Goal: Task Accomplishment & Management: Manage account settings

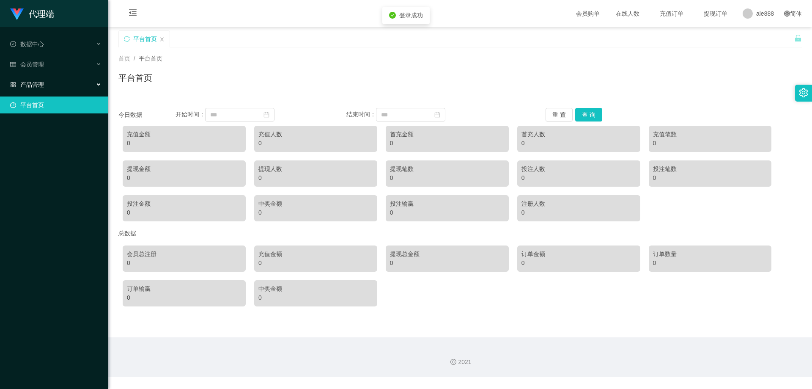
click at [45, 87] on div "产品管理" at bounding box center [54, 84] width 108 height 17
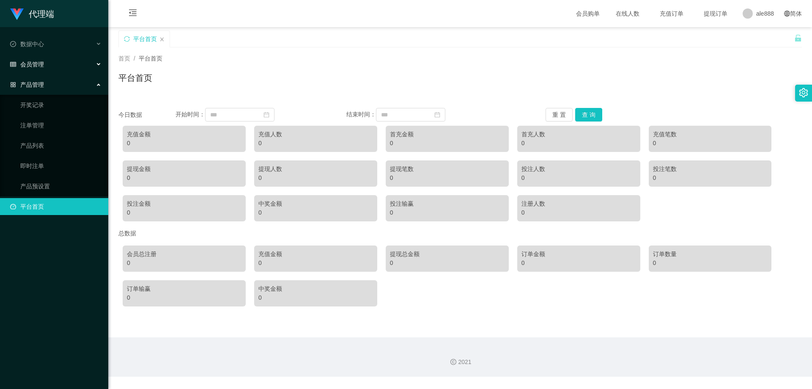
click at [33, 66] on span "会员管理" at bounding box center [27, 64] width 34 height 7
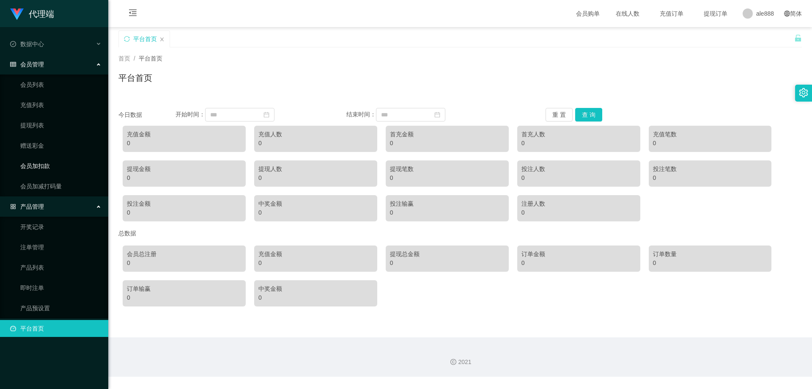
click at [51, 164] on link "会员加扣款" at bounding box center [60, 165] width 81 height 17
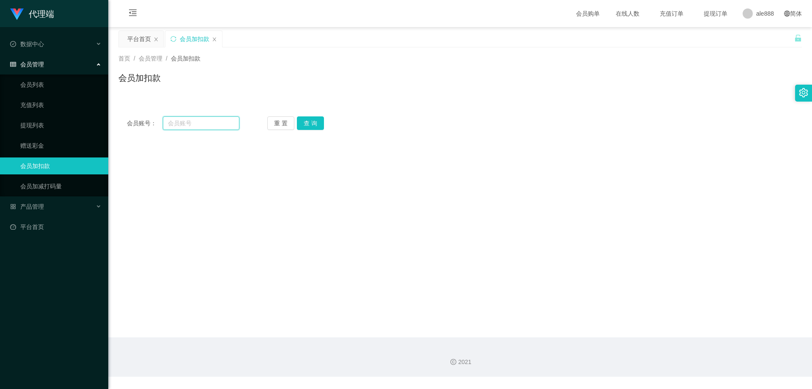
click at [182, 125] on input "text" at bounding box center [201, 123] width 77 height 14
paste input "YOLO123"
click at [312, 125] on button "查 询" at bounding box center [310, 123] width 27 height 14
drag, startPoint x: 204, startPoint y: 125, endPoint x: 160, endPoint y: 127, distance: 44.0
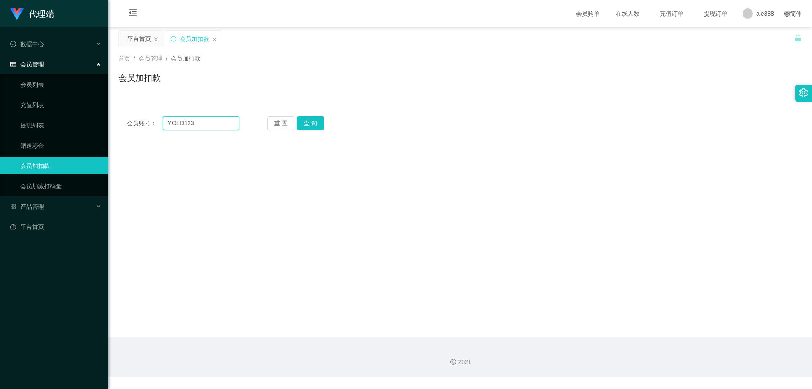
click at [160, 127] on div "会员账号： YOLO123" at bounding box center [183, 123] width 113 height 14
click at [314, 124] on button "查 询" at bounding box center [310, 123] width 27 height 14
click at [167, 125] on input "YOLO123" at bounding box center [201, 123] width 77 height 14
click at [315, 121] on button "查 询" at bounding box center [310, 123] width 27 height 14
click at [224, 124] on input "YOLO123" at bounding box center [201, 123] width 77 height 14
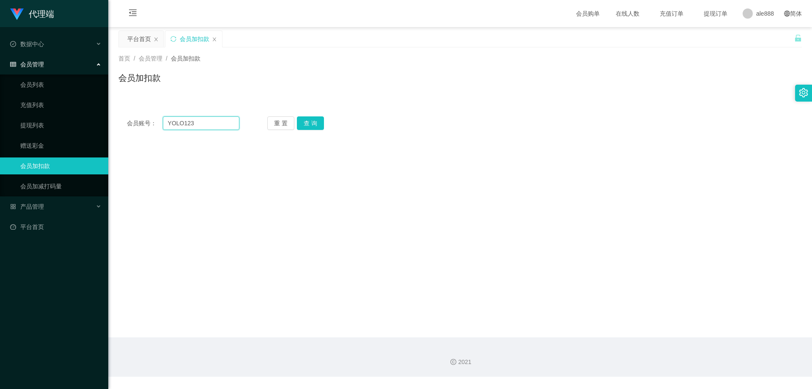
drag, startPoint x: 204, startPoint y: 123, endPoint x: 140, endPoint y: 122, distance: 63.5
click at [140, 122] on div "会员账号： YOLO123" at bounding box center [183, 123] width 113 height 14
paste input "0"
click at [319, 122] on button "查 询" at bounding box center [310, 123] width 27 height 14
drag, startPoint x: 174, startPoint y: 125, endPoint x: 184, endPoint y: 124, distance: 10.6
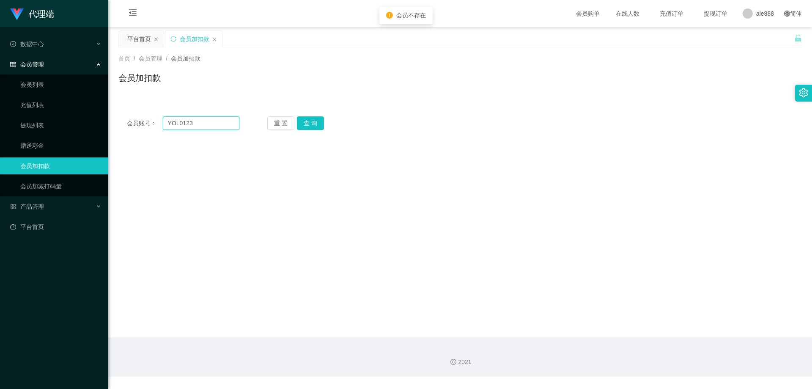
click at [174, 125] on input "YOL0123" at bounding box center [201, 123] width 77 height 14
click at [181, 123] on input "YOL0123" at bounding box center [201, 123] width 77 height 14
click at [314, 121] on button "查 询" at bounding box center [310, 123] width 27 height 14
drag, startPoint x: 182, startPoint y: 123, endPoint x: 206, endPoint y: 125, distance: 24.6
click at [191, 124] on input "YOLO123" at bounding box center [201, 123] width 77 height 14
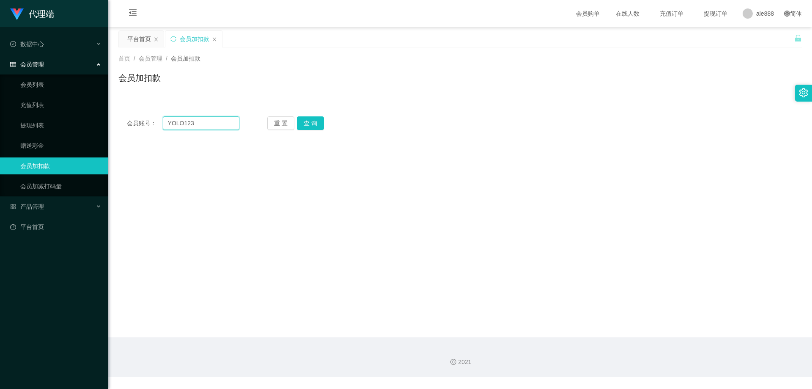
click at [210, 127] on input "YOLO123" at bounding box center [201, 123] width 77 height 14
click at [314, 125] on button "查 询" at bounding box center [310, 123] width 27 height 14
click at [199, 126] on input "YOLO123" at bounding box center [201, 123] width 77 height 14
click at [183, 123] on input "YOLO123" at bounding box center [201, 123] width 77 height 14
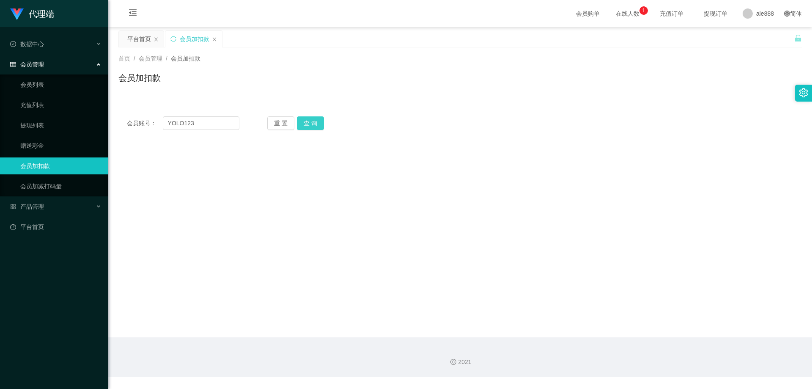
click at [313, 124] on button "查 询" at bounding box center [310, 123] width 27 height 14
click at [182, 125] on input "YOLO123" at bounding box center [201, 123] width 77 height 14
paste input "本次升级后，您将获得以下学员收益： 1.赚取💰 S$ 50返利 2.每单任务奖励从 S$ 5 提升至 S$ 8 ，相比新人每单多获利 S$ 3，每日相比新人多…"
click at [779, 11] on div "简体" at bounding box center [793, 13] width 28 height 27
click at [738, 8] on div "ale888" at bounding box center [758, 13] width 41 height 27
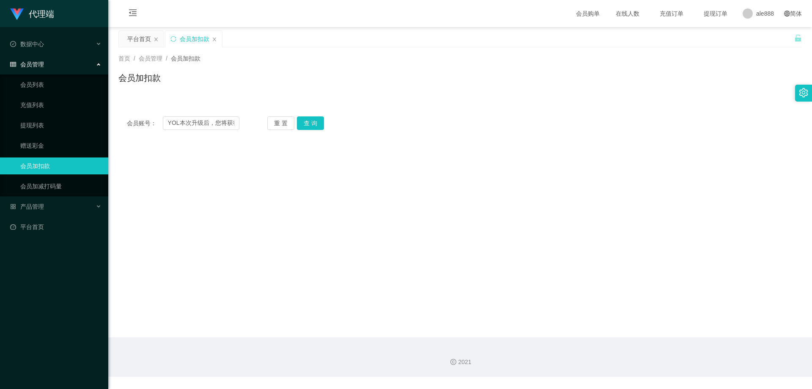
click at [595, 206] on main "关闭左侧 关闭右侧 关闭其它 刷新页面 平台首页 会员加扣款 首页 / 会员管理 / 会员加扣款 / 会员加扣款 会员账号： YOL本次升级后，您将获得以下学…" at bounding box center [460, 182] width 704 height 310
click at [232, 123] on input "YOL本次升级后，您将获得以下学员收益： 1.赚取💰 S$ 50返利 2.每单任务奖励从 S$ 5 提升至 S$ 8 ，相比新人每单多获利 S$ 3，每日相比…" at bounding box center [201, 123] width 77 height 14
type input "YOL得以下学员收益： 1.赚取💰 S$ 50返利 2.每单任务奖励从 S$ 5 提升至 S$ 8 ，相比新人每单多获利 S$ 3，每日相比新人多获利 S$ …"
click at [248, 133] on div "会员账号： YOL得以下学员收益： 1.赚取💰 S$ 50返利 2.每单任务奖励从 S$ 5 提升至 S$ 8 ，相比新人每单多获利 S$ 3，每日相比新人多…" at bounding box center [460, 123] width 684 height 30
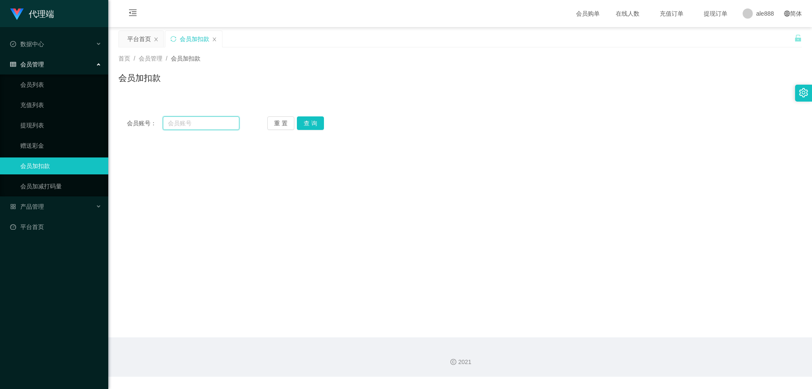
scroll to position [0, 0]
click at [755, 36] on span "退出登录" at bounding box center [757, 37] width 24 height 7
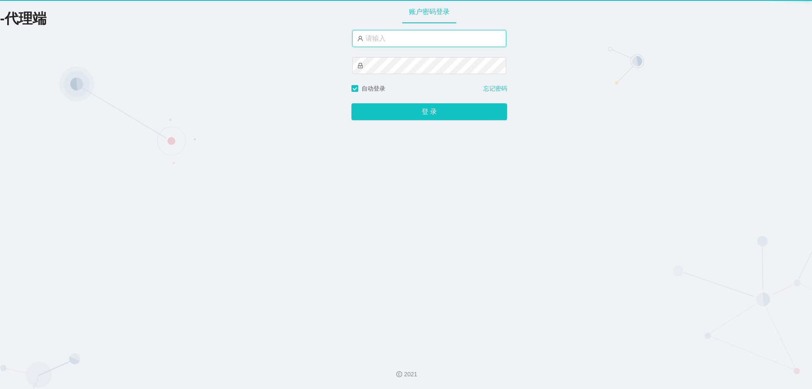
type input "ale888"
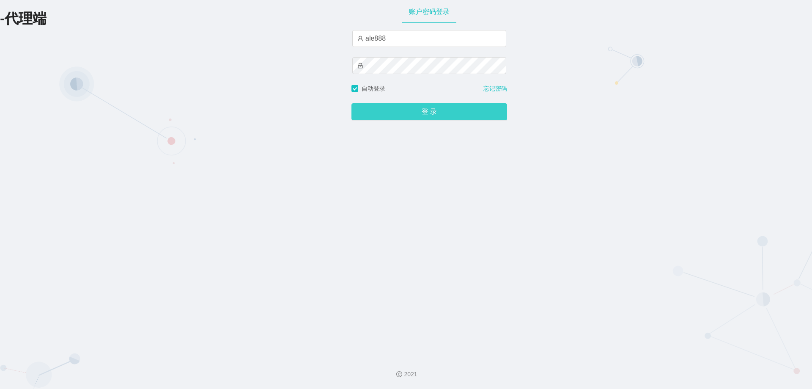
click at [401, 116] on button "登 录" at bounding box center [430, 111] width 156 height 17
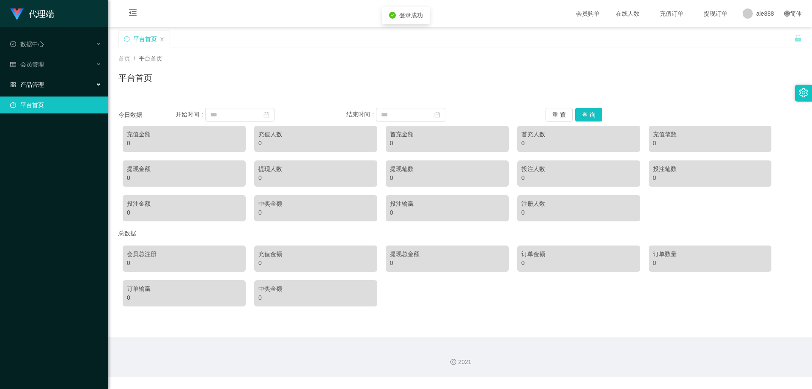
click at [37, 87] on span "产品管理" at bounding box center [27, 84] width 34 height 7
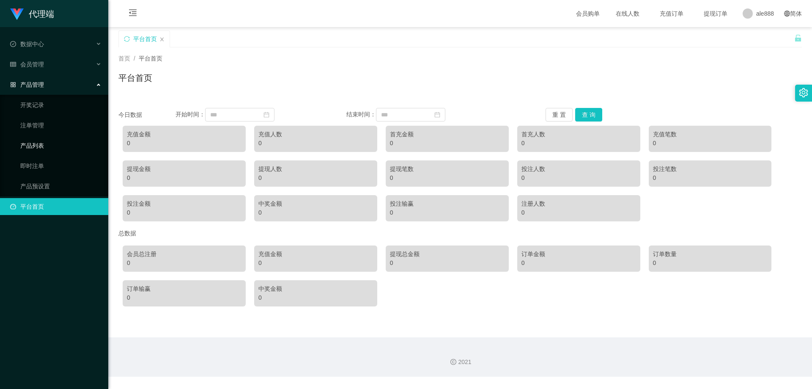
click at [35, 147] on link "产品列表" at bounding box center [60, 145] width 81 height 17
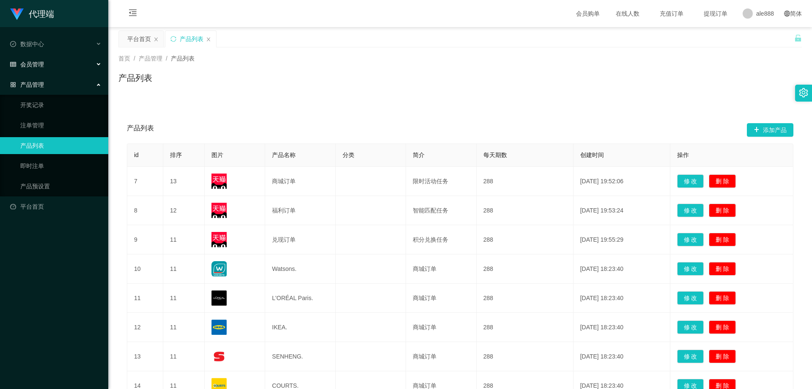
click at [35, 66] on span "会员管理" at bounding box center [27, 64] width 34 height 7
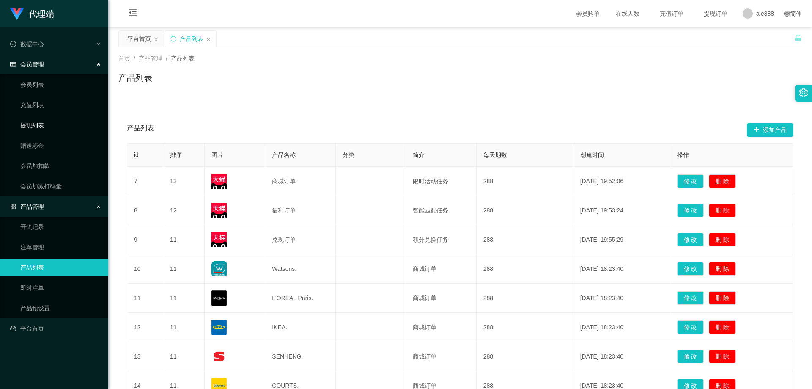
click at [40, 121] on link "提现列表" at bounding box center [60, 125] width 81 height 17
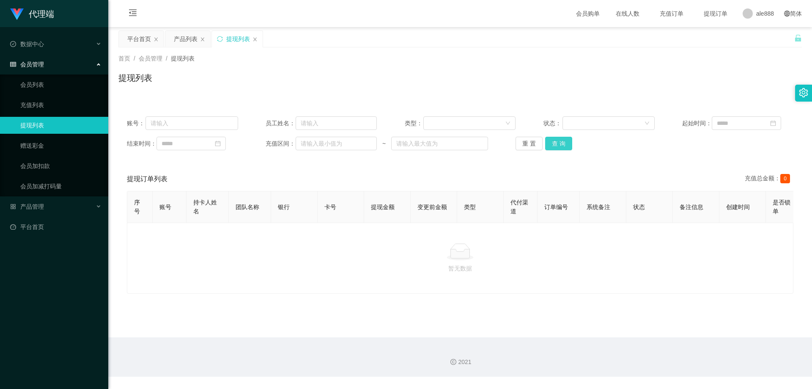
click at [553, 143] on button "查 询" at bounding box center [558, 144] width 27 height 14
click at [43, 144] on link "赠送彩金" at bounding box center [60, 145] width 81 height 17
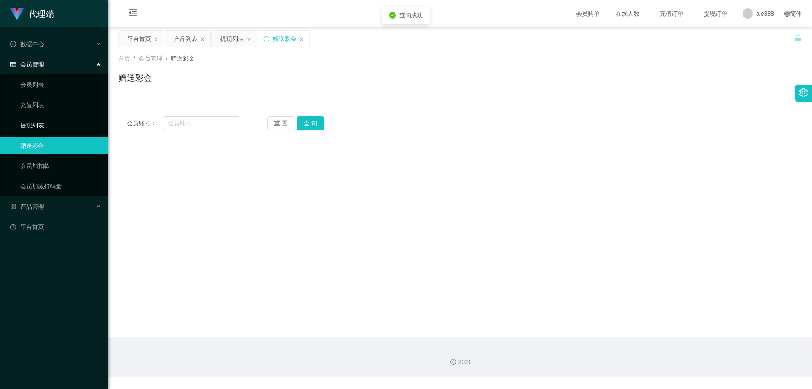
click at [45, 127] on link "提现列表" at bounding box center [60, 125] width 81 height 17
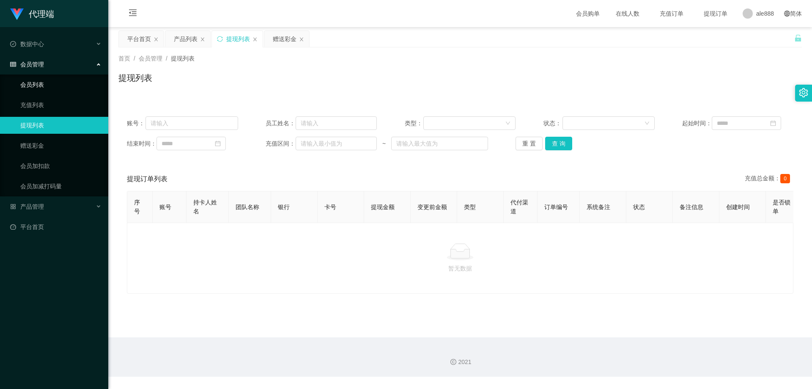
click at [33, 85] on link "会员列表" at bounding box center [60, 84] width 81 height 17
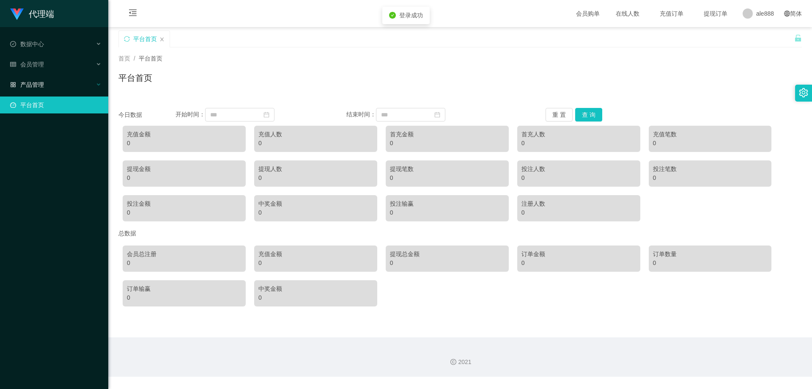
click at [36, 86] on span "产品管理" at bounding box center [27, 84] width 34 height 7
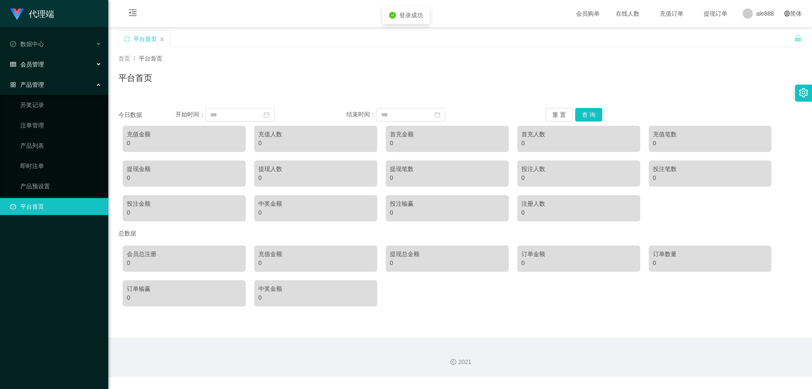
click at [32, 66] on span "会员管理" at bounding box center [27, 64] width 34 height 7
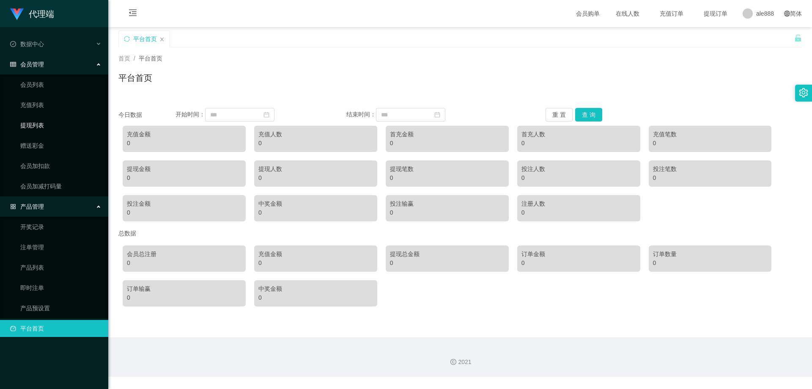
click at [28, 125] on link "提现列表" at bounding box center [60, 125] width 81 height 17
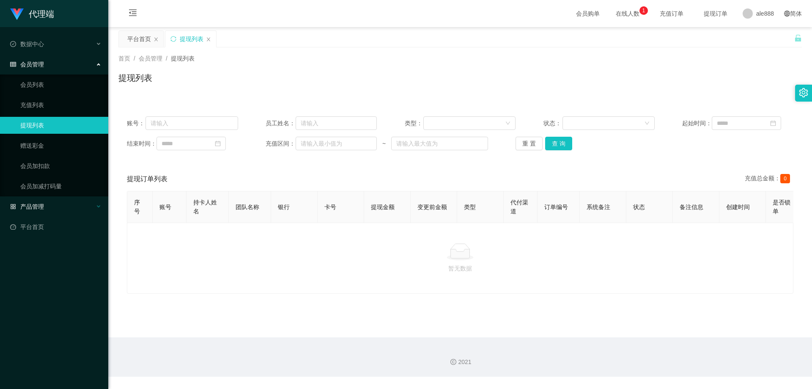
click at [37, 209] on span "产品管理" at bounding box center [27, 206] width 34 height 7
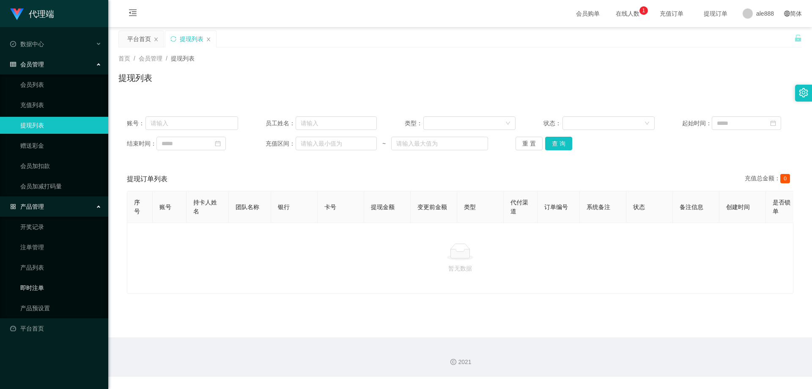
click at [36, 290] on link "即时注单" at bounding box center [60, 287] width 81 height 17
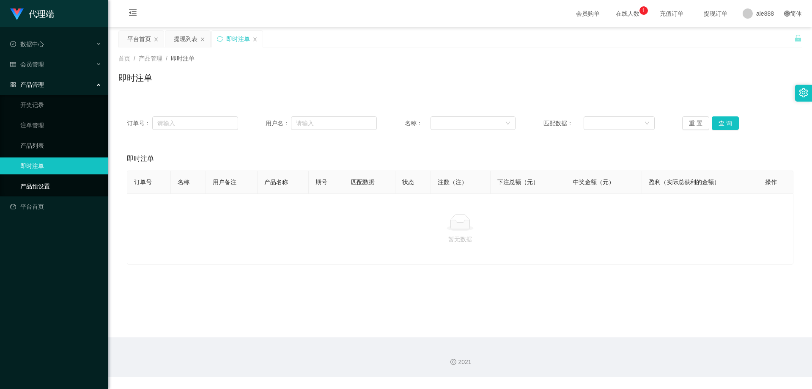
click at [39, 187] on link "产品预设置" at bounding box center [60, 186] width 81 height 17
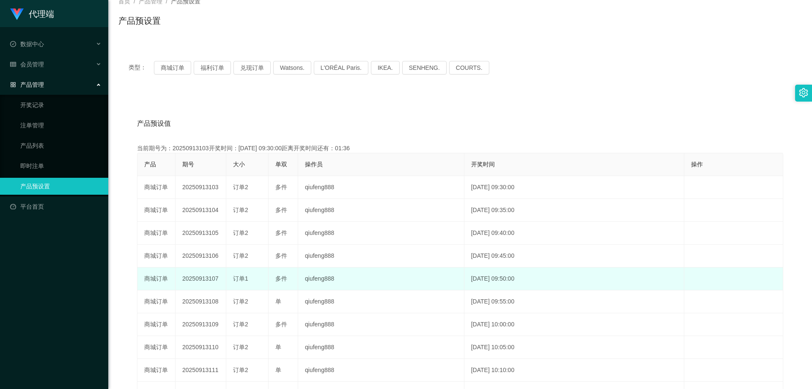
scroll to position [42, 0]
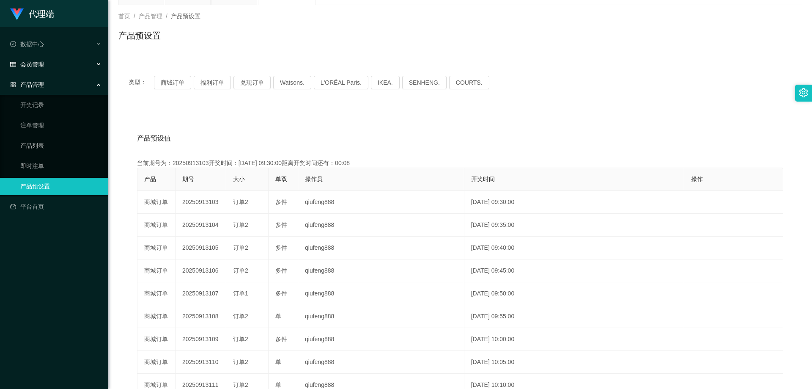
click at [38, 67] on span "会员管理" at bounding box center [27, 64] width 34 height 7
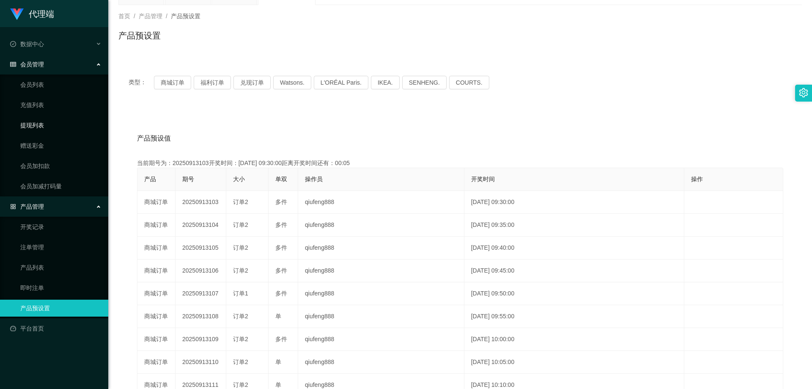
click at [43, 126] on link "提现列表" at bounding box center [60, 125] width 81 height 17
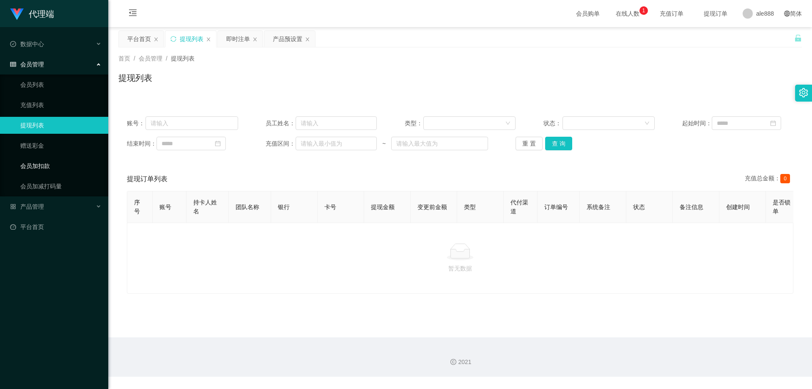
click at [33, 167] on link "会员加扣款" at bounding box center [60, 165] width 81 height 17
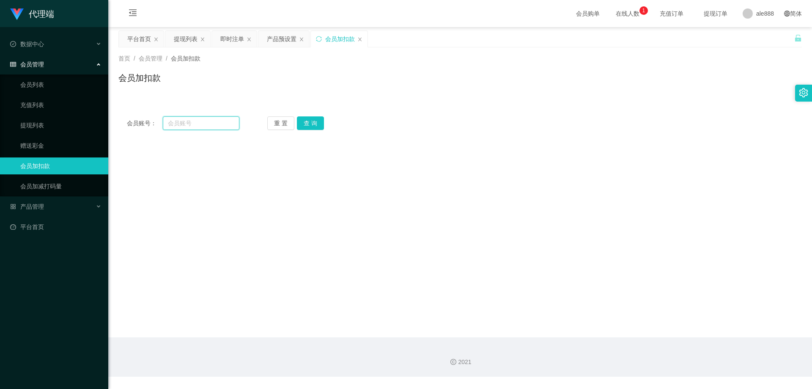
click at [182, 124] on input "text" at bounding box center [201, 123] width 77 height 14
paste input "YOLO123"
type input "YOLO123"
click at [311, 129] on button "查 询" at bounding box center [310, 123] width 27 height 14
click at [312, 123] on button "查 询" at bounding box center [310, 123] width 27 height 14
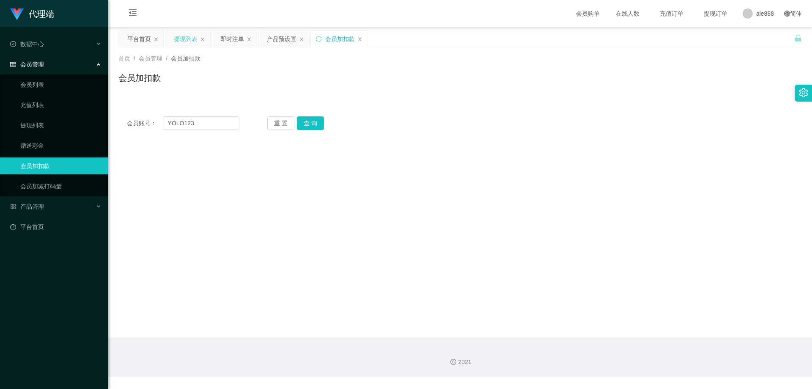
click at [184, 41] on div "提现列表" at bounding box center [186, 39] width 24 height 16
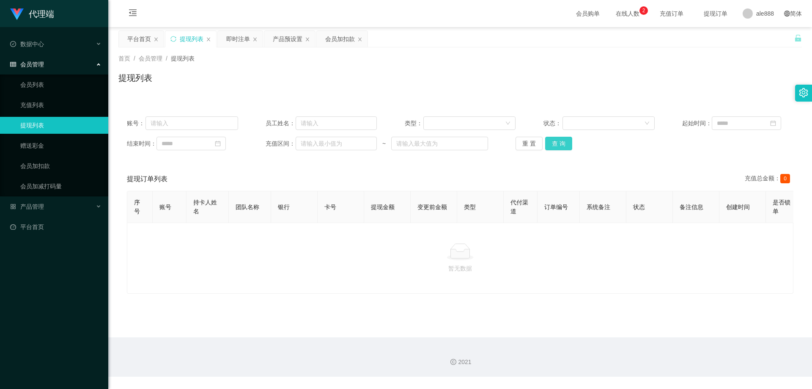
click at [563, 144] on button "查 询" at bounding box center [558, 144] width 27 height 14
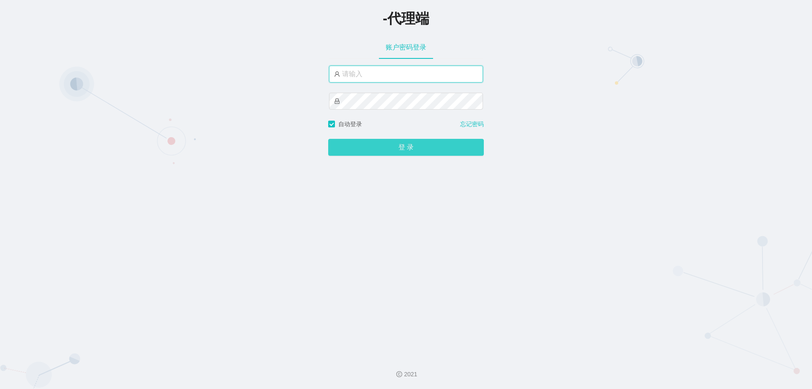
type input "ale888"
click at [417, 153] on button "登 录" at bounding box center [406, 147] width 156 height 17
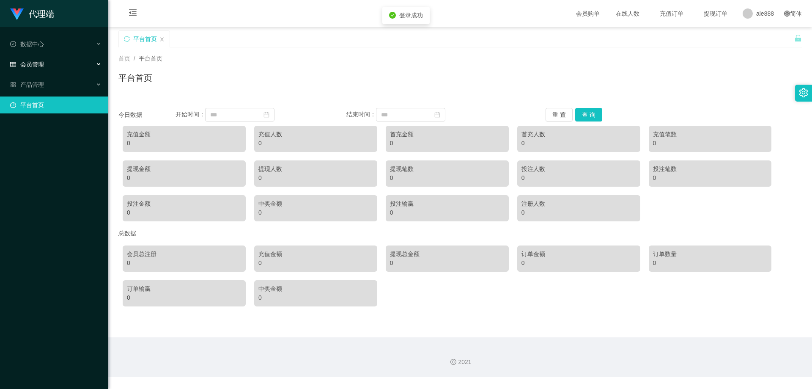
click at [43, 67] on span "会员管理" at bounding box center [27, 64] width 34 height 7
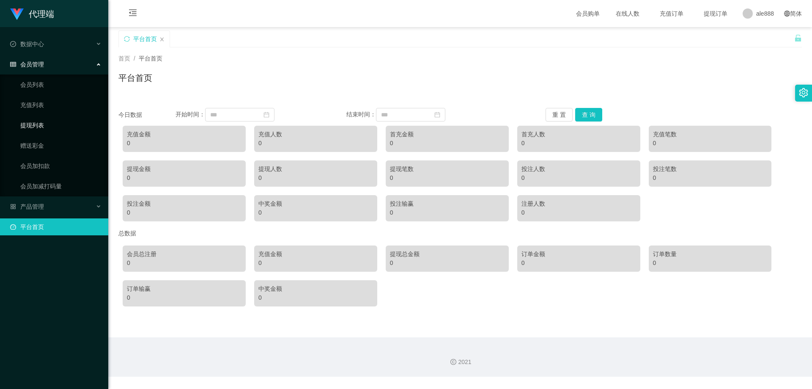
click at [44, 125] on link "提现列表" at bounding box center [60, 125] width 81 height 17
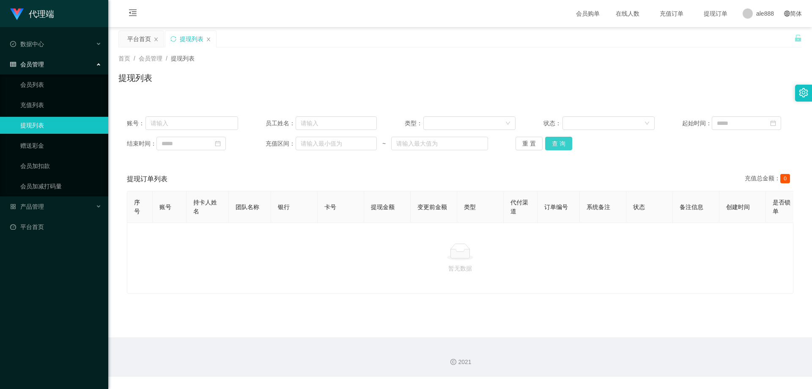
click at [561, 149] on button "查 询" at bounding box center [558, 144] width 27 height 14
click at [188, 125] on input "text" at bounding box center [192, 123] width 93 height 14
paste input "YOLO123"
type input "YOLO123"
click at [552, 146] on button "查 询" at bounding box center [558, 144] width 27 height 14
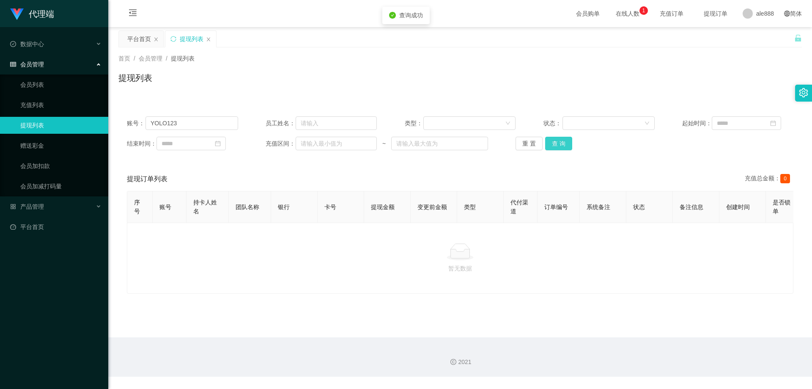
click at [552, 146] on button "查 询" at bounding box center [558, 144] width 27 height 14
click at [39, 102] on link "充值列表" at bounding box center [60, 104] width 81 height 17
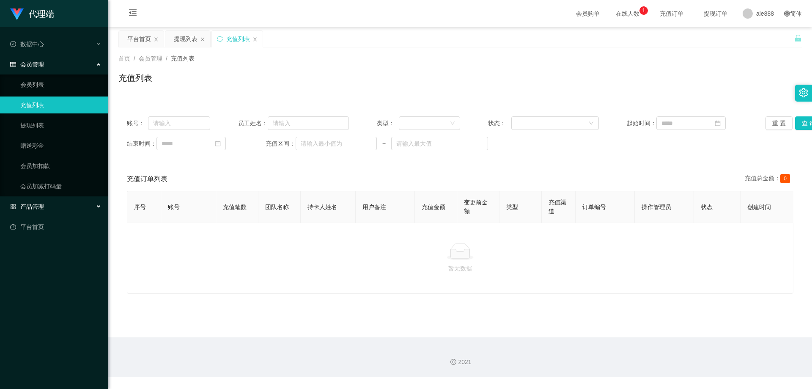
click at [35, 204] on span "产品管理" at bounding box center [27, 206] width 34 height 7
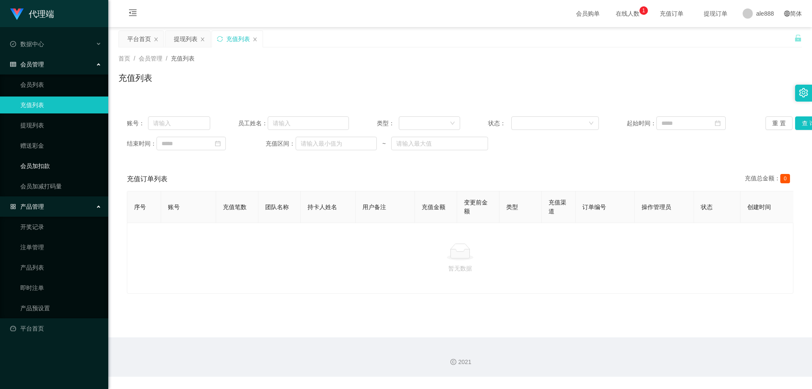
click at [41, 167] on link "会员加扣款" at bounding box center [60, 165] width 81 height 17
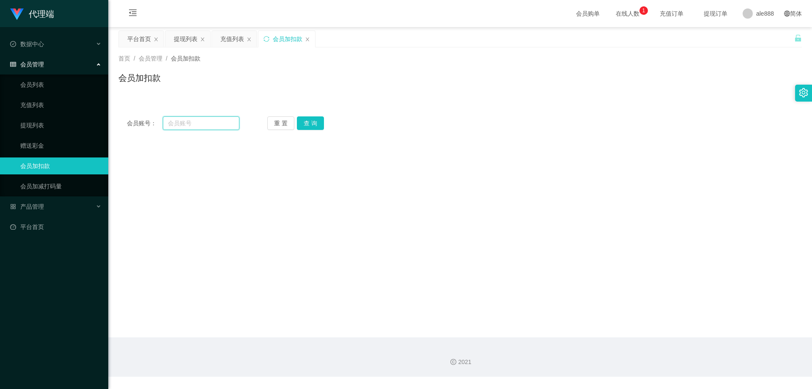
click at [183, 126] on input "text" at bounding box center [201, 123] width 77 height 14
paste input "YOLO123"
click at [311, 123] on button "查 询" at bounding box center [310, 123] width 27 height 14
click at [182, 124] on input "YOLO123" at bounding box center [201, 123] width 77 height 14
click at [168, 123] on input "YOLO123" at bounding box center [201, 123] width 77 height 14
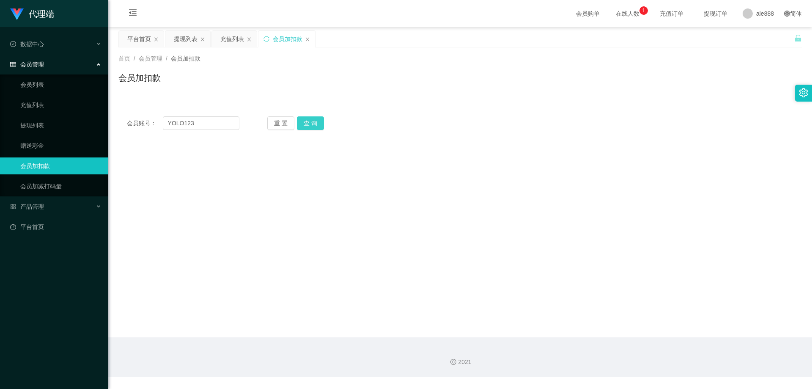
click at [316, 120] on button "查 询" at bounding box center [310, 123] width 27 height 14
click at [183, 125] on input "YOLO123" at bounding box center [201, 123] width 77 height 14
type input "YOLo123"
click at [307, 121] on button "查 询" at bounding box center [310, 123] width 27 height 14
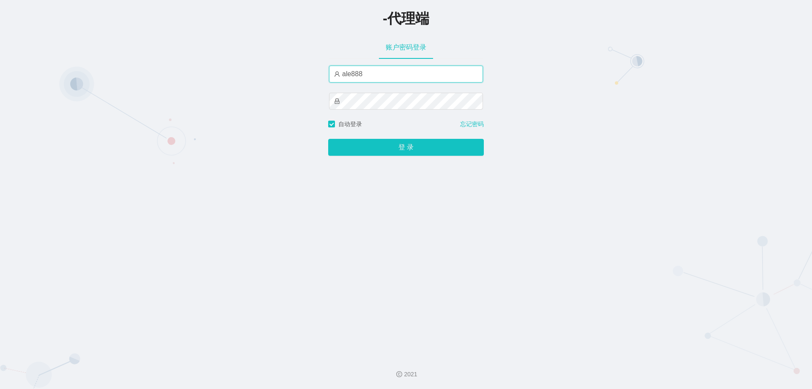
click at [366, 74] on input "ale888" at bounding box center [406, 74] width 154 height 17
type input "a"
type input "s"
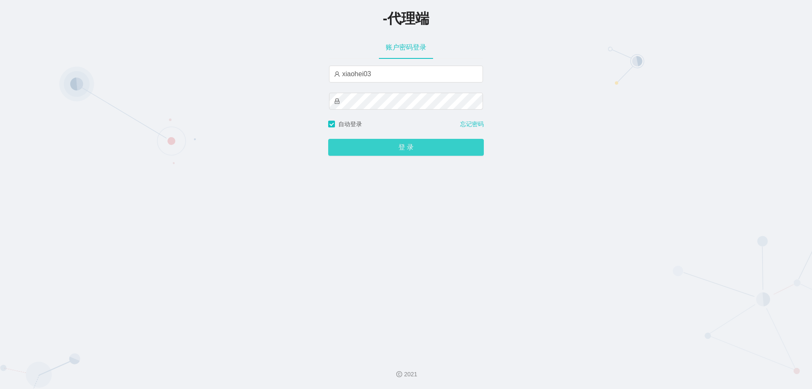
click at [474, 149] on button "登 录" at bounding box center [406, 147] width 156 height 17
click at [451, 152] on button "登 录" at bounding box center [406, 147] width 156 height 17
click at [451, 150] on button "登 录" at bounding box center [406, 147] width 156 height 17
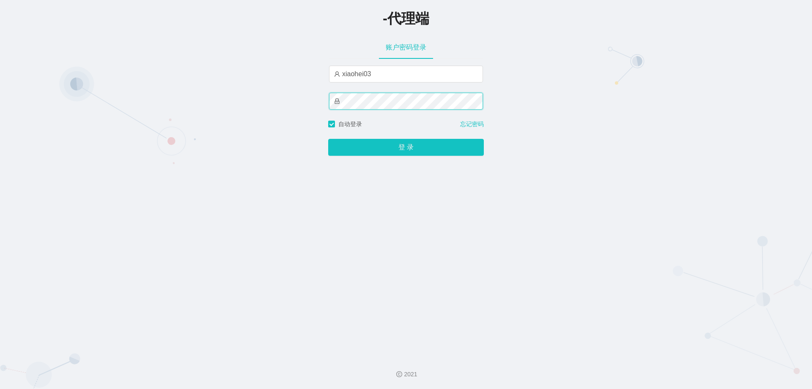
click at [328, 139] on button "登 录" at bounding box center [406, 147] width 156 height 17
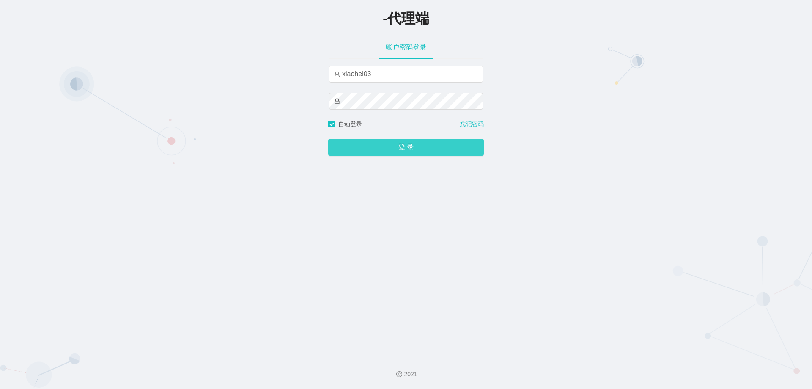
click at [425, 151] on button "登 录" at bounding box center [406, 147] width 156 height 17
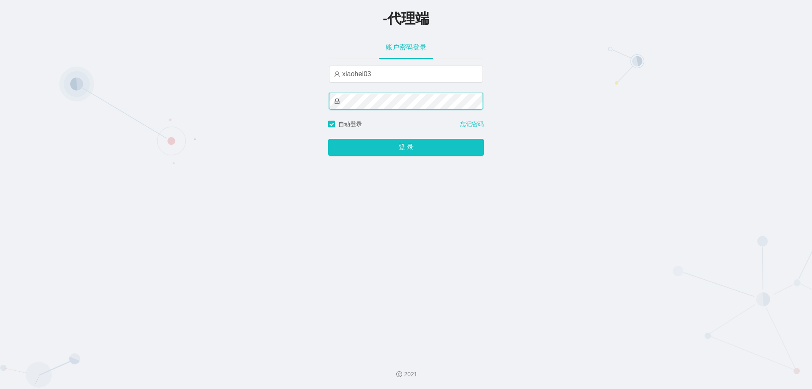
click at [328, 139] on button "登 录" at bounding box center [406, 147] width 156 height 17
click at [646, 136] on div "-代理端 账户密码登录 xiaohei03 自动登录 忘记密码 登 录" at bounding box center [406, 174] width 812 height 349
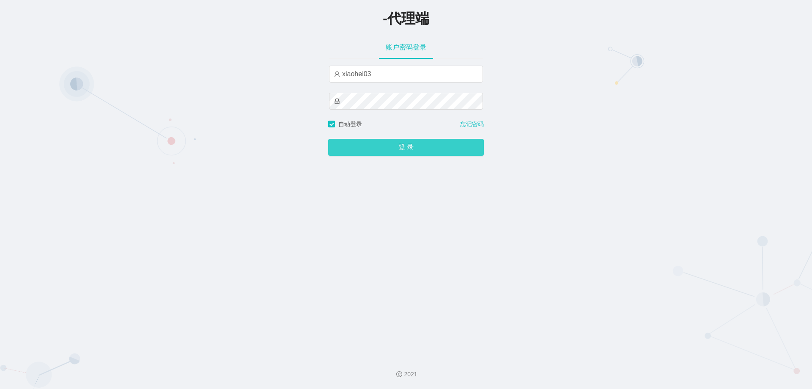
click at [467, 151] on button "登 录" at bounding box center [406, 147] width 156 height 17
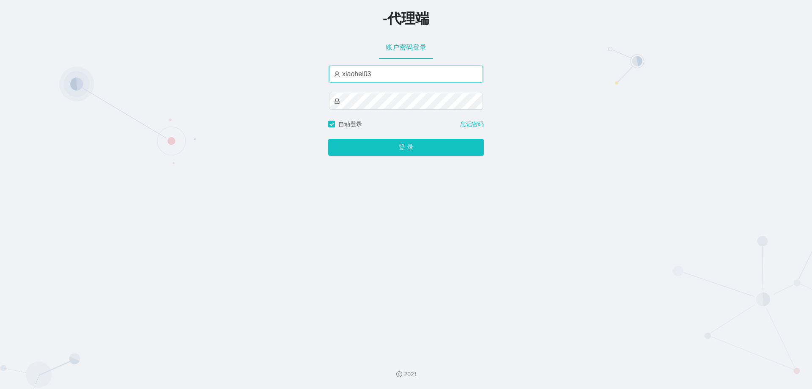
drag, startPoint x: 409, startPoint y: 75, endPoint x: 262, endPoint y: 77, distance: 146.8
click at [262, 77] on div "-代理端 账户密码登录 xiaohei03 自动登录 忘记密码 登 录" at bounding box center [406, 174] width 812 height 349
type input "阿"
type input "ale888"
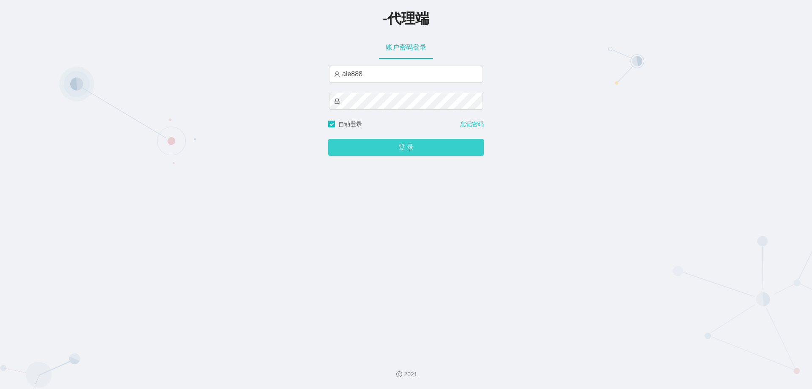
click at [404, 145] on button "登 录" at bounding box center [406, 147] width 156 height 17
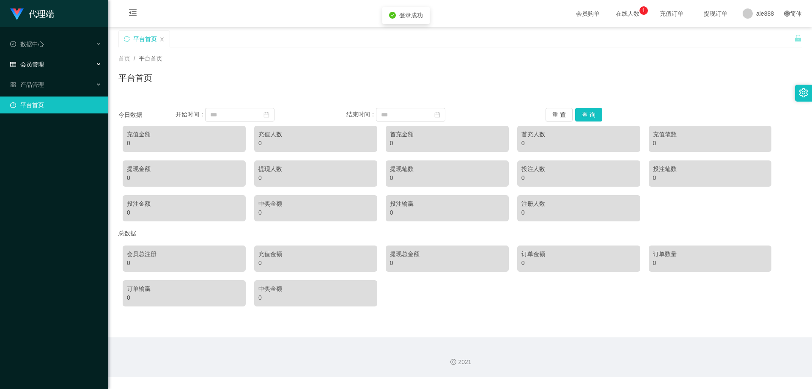
click at [29, 71] on div "会员管理" at bounding box center [54, 64] width 108 height 17
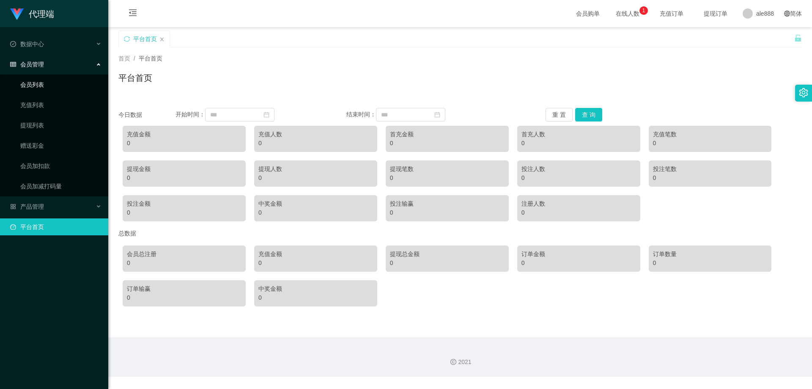
click at [43, 88] on link "会员列表" at bounding box center [60, 84] width 81 height 17
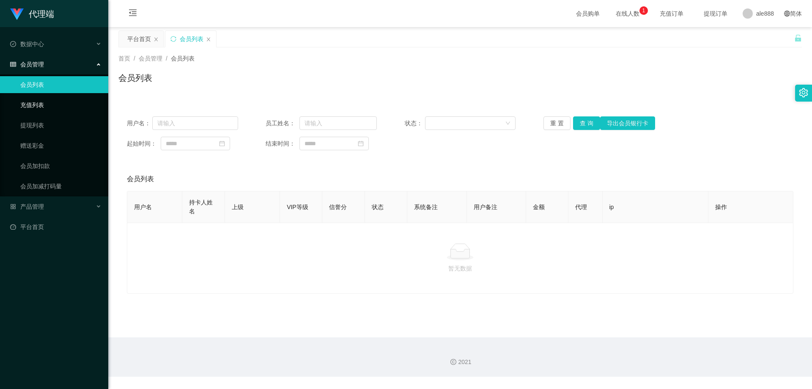
click at [38, 102] on link "充值列表" at bounding box center [60, 104] width 81 height 17
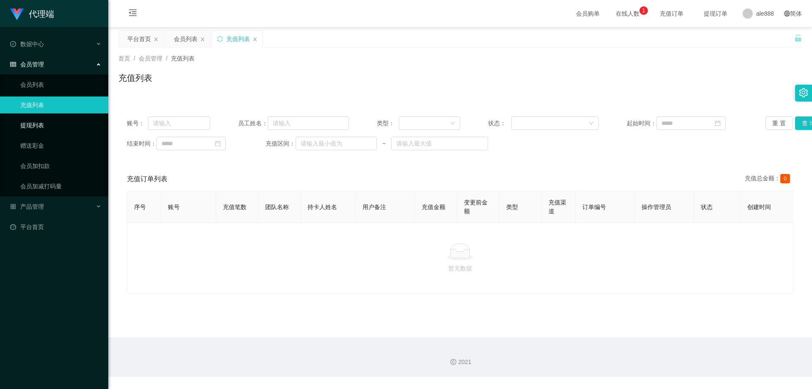
click at [34, 120] on link "提现列表" at bounding box center [60, 125] width 81 height 17
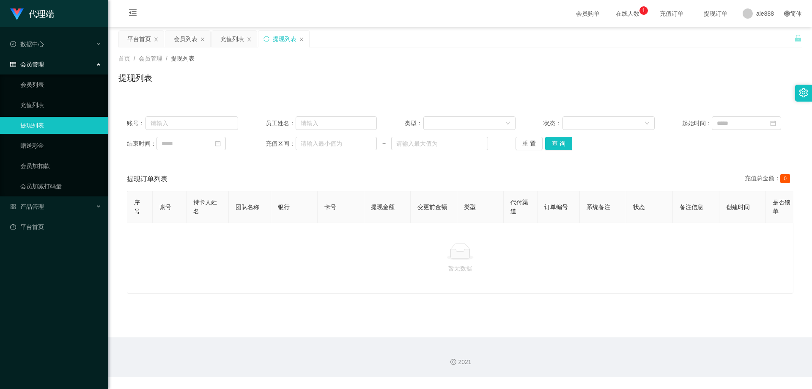
click at [671, 293] on div "暂无数据" at bounding box center [460, 258] width 667 height 71
click at [28, 149] on link "赠送彩金" at bounding box center [60, 145] width 81 height 17
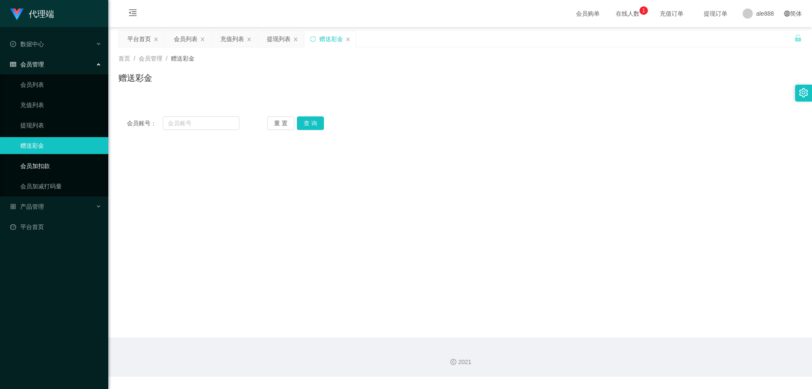
click at [35, 165] on link "会员加扣款" at bounding box center [60, 165] width 81 height 17
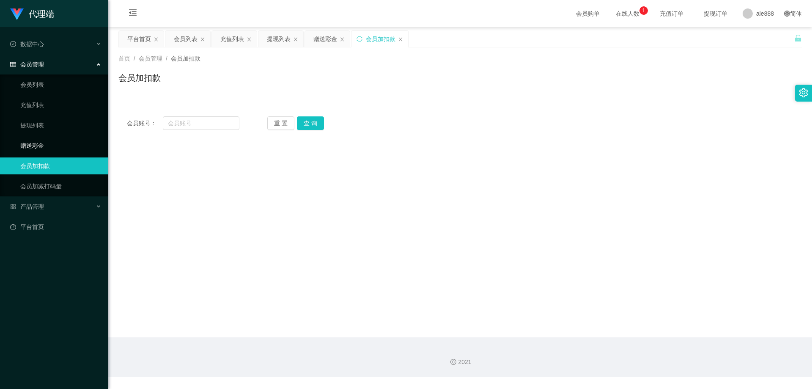
click at [33, 146] on link "赠送彩金" at bounding box center [60, 145] width 81 height 17
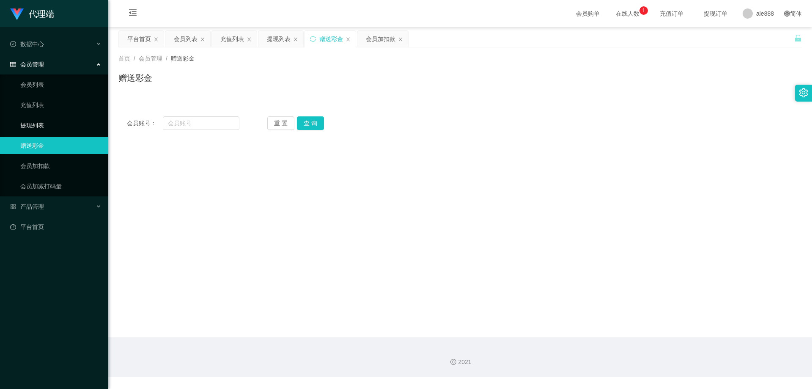
click at [35, 130] on link "提现列表" at bounding box center [60, 125] width 81 height 17
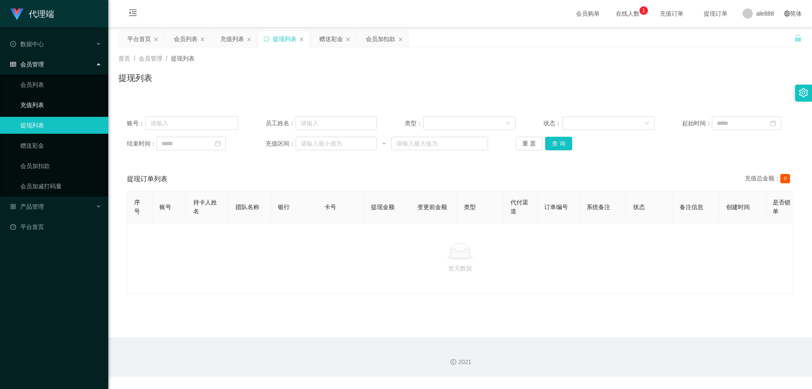
click at [44, 100] on link "充值列表" at bounding box center [60, 104] width 81 height 17
